Goal: Entertainment & Leisure: Consume media (video, audio)

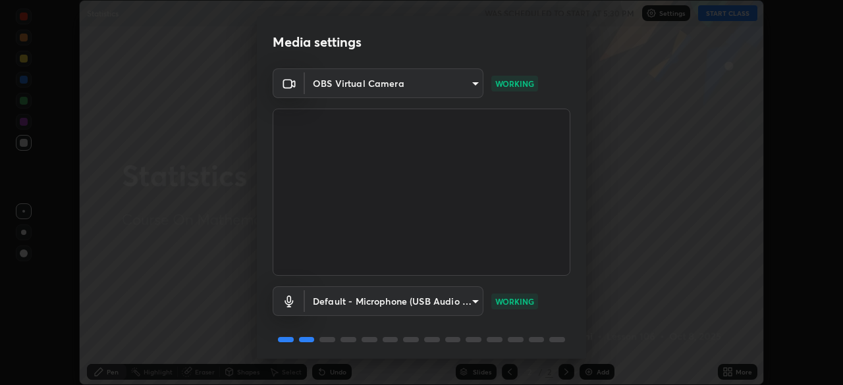
scroll to position [47, 0]
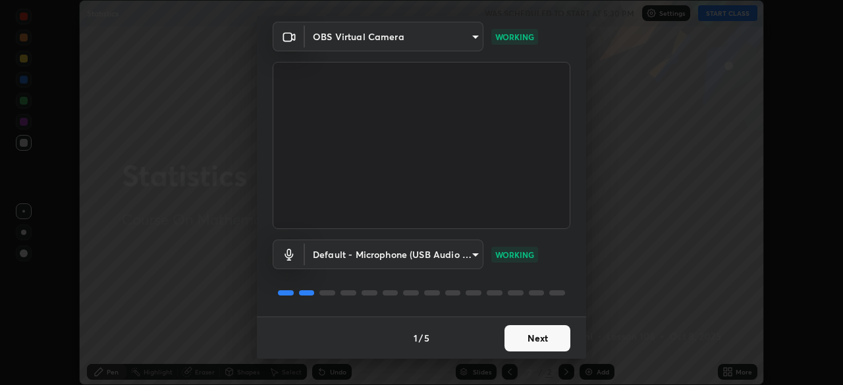
click at [517, 341] on button "Next" at bounding box center [537, 338] width 66 height 26
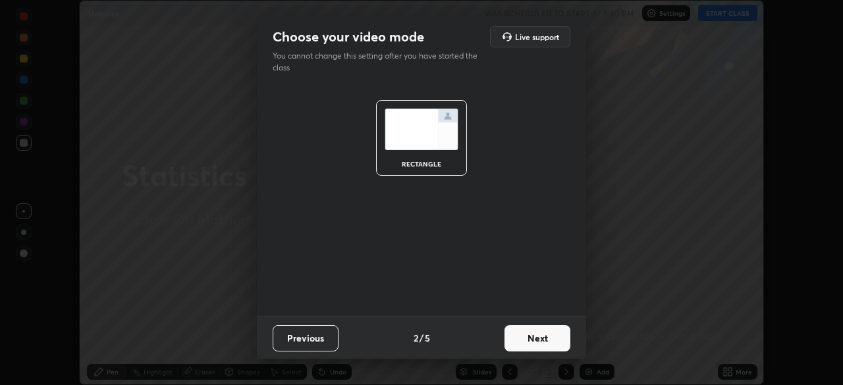
click at [525, 341] on button "Next" at bounding box center [537, 338] width 66 height 26
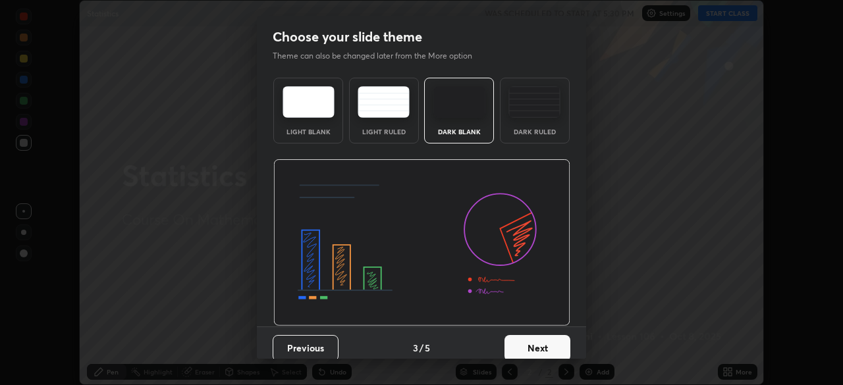
click at [529, 348] on button "Next" at bounding box center [537, 348] width 66 height 26
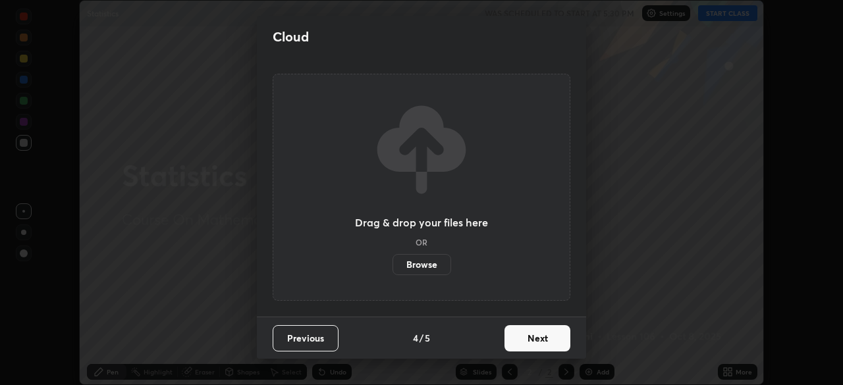
click at [531, 340] on button "Next" at bounding box center [537, 338] width 66 height 26
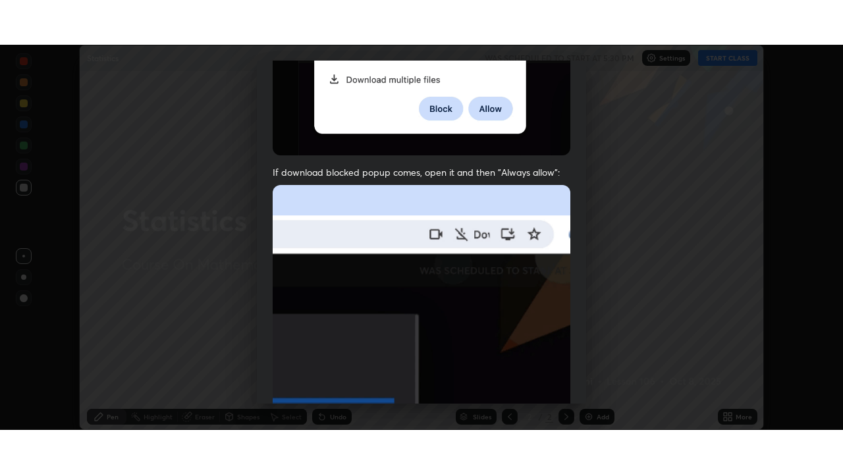
scroll to position [315, 0]
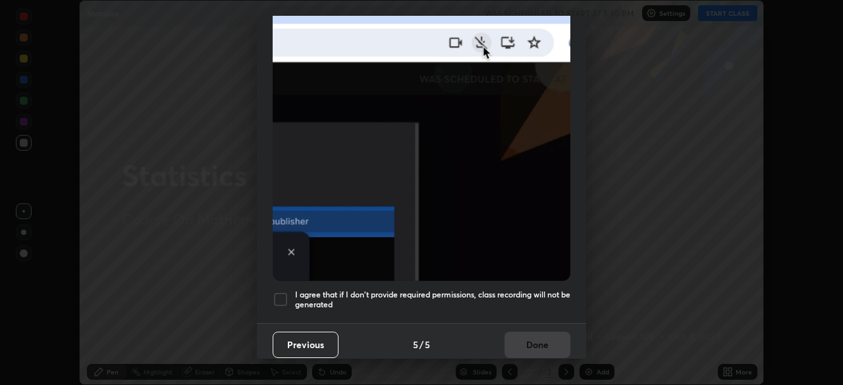
click at [280, 292] on div at bounding box center [281, 300] width 16 height 16
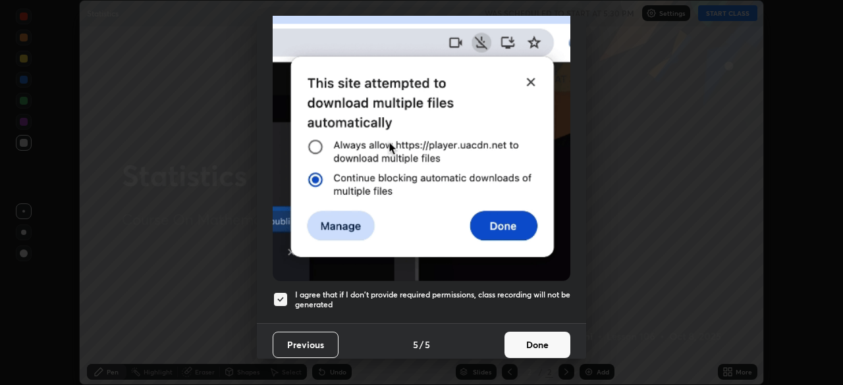
click at [521, 336] on button "Done" at bounding box center [537, 345] width 66 height 26
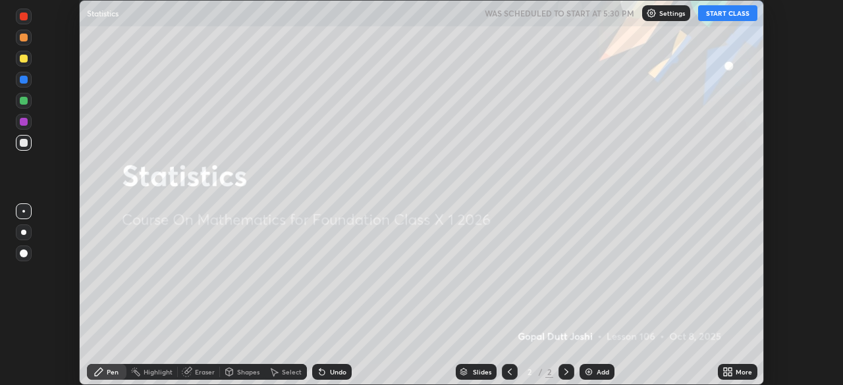
click at [721, 11] on button "START CLASS" at bounding box center [727, 13] width 59 height 16
click at [586, 373] on img at bounding box center [588, 372] width 11 height 11
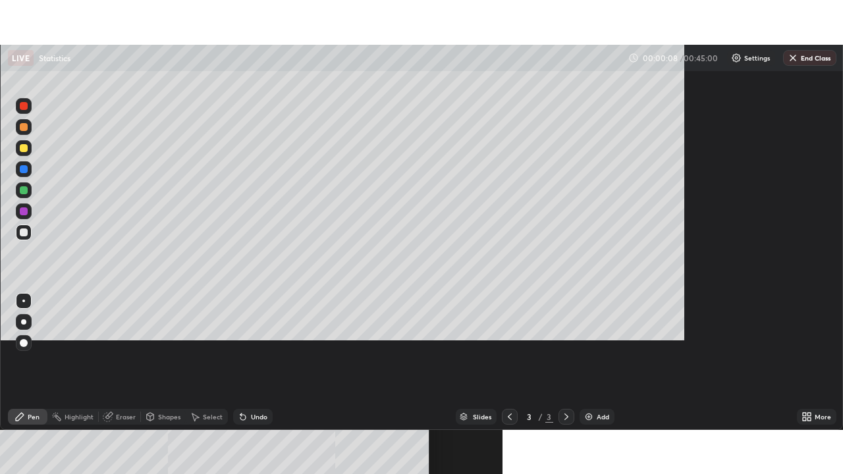
scroll to position [474, 843]
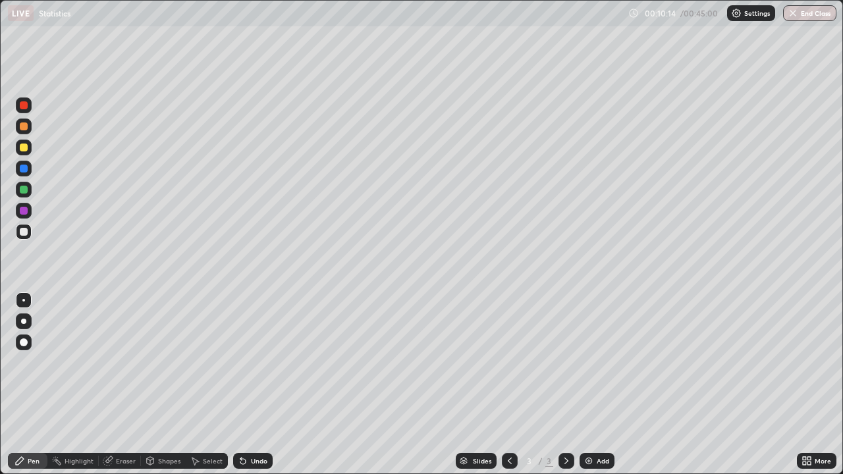
click at [586, 384] on img at bounding box center [588, 460] width 11 height 11
click at [773, 117] on button "Undo" at bounding box center [769, 124] width 38 height 16
click at [589, 384] on img at bounding box center [588, 460] width 11 height 11
click at [119, 384] on div "Eraser" at bounding box center [126, 460] width 20 height 7
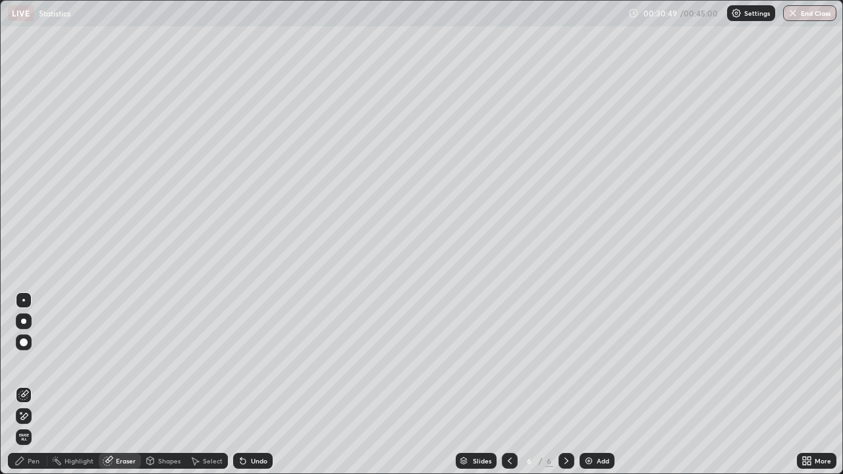
click at [38, 384] on div "Pen" at bounding box center [34, 460] width 12 height 7
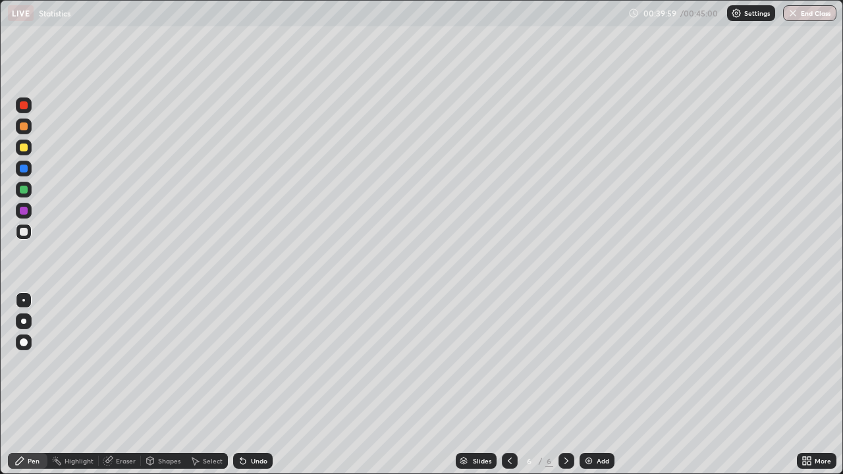
click at [811, 13] on button "End Class" at bounding box center [809, 13] width 53 height 16
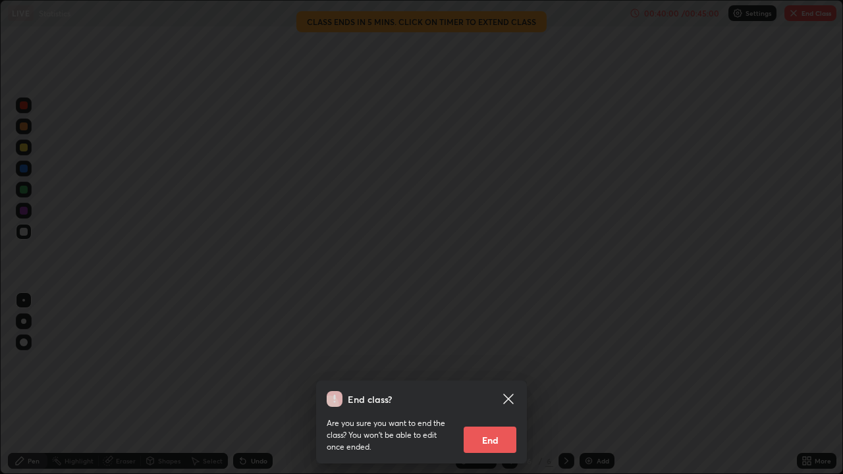
click at [497, 384] on button "End" at bounding box center [489, 440] width 53 height 26
